Goal: Check status: Check status

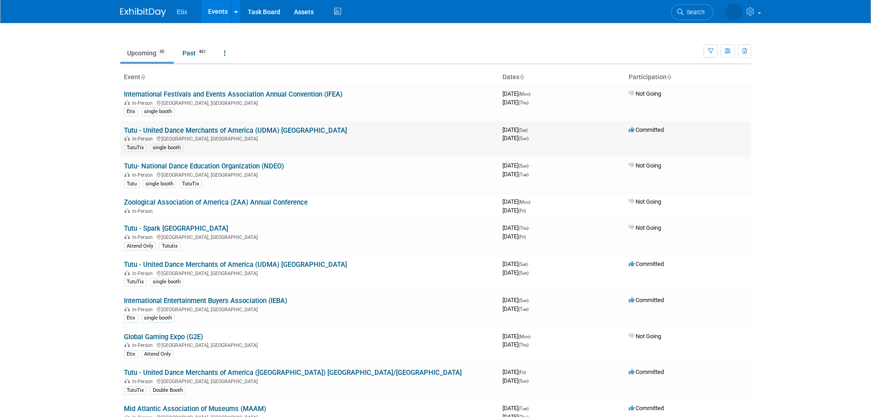
click at [224, 129] on link "Tutu - United Dance Merchants of America (UDMA) [GEOGRAPHIC_DATA]" at bounding box center [235, 130] width 223 height 8
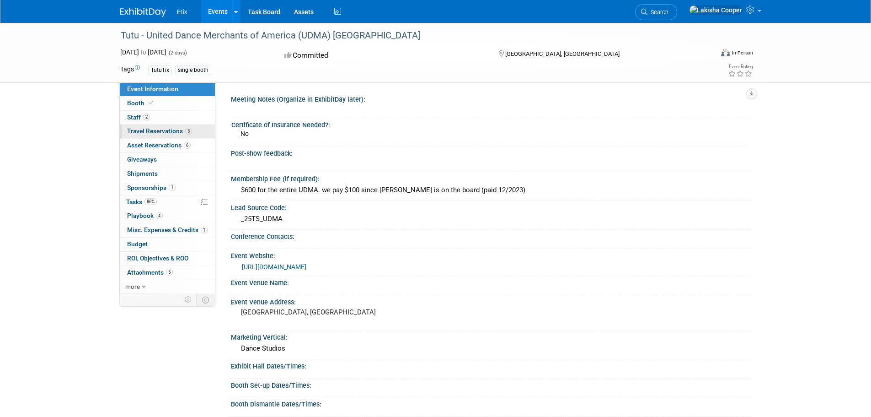
click at [170, 128] on span "Travel Reservations 3" at bounding box center [159, 130] width 65 height 7
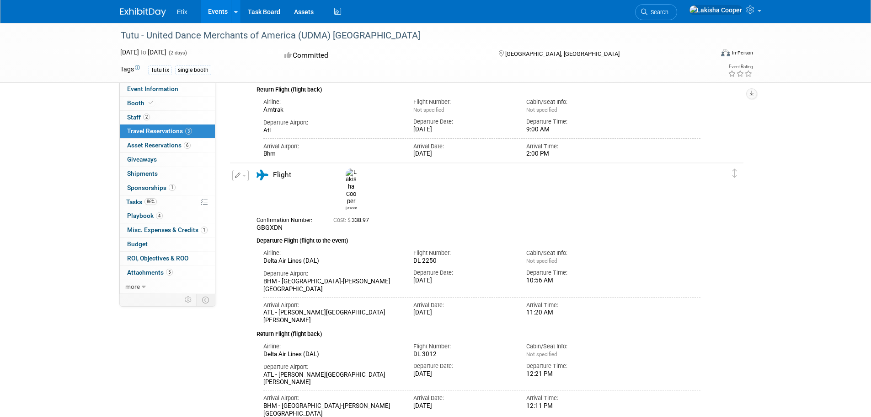
scroll to position [269, 0]
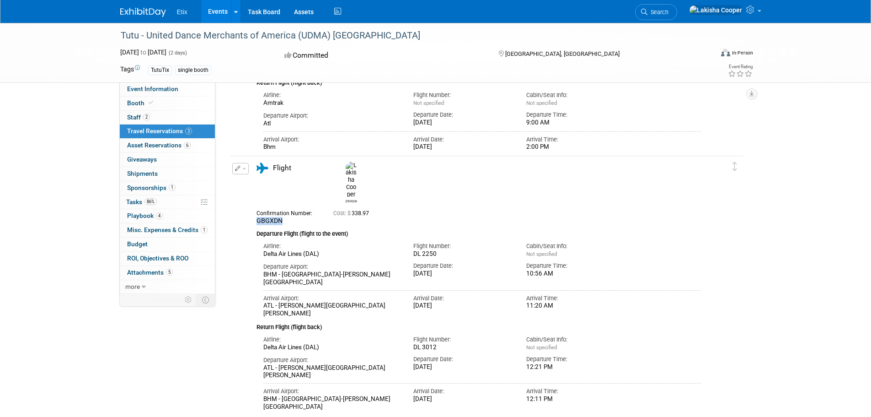
drag, startPoint x: 283, startPoint y: 197, endPoint x: 249, endPoint y: 198, distance: 33.4
click at [250, 207] on div "Confirmation Number: GBGXDN" at bounding box center [288, 216] width 77 height 18
copy span "GBGXDN"
